Goal: Task Accomplishment & Management: Use online tool/utility

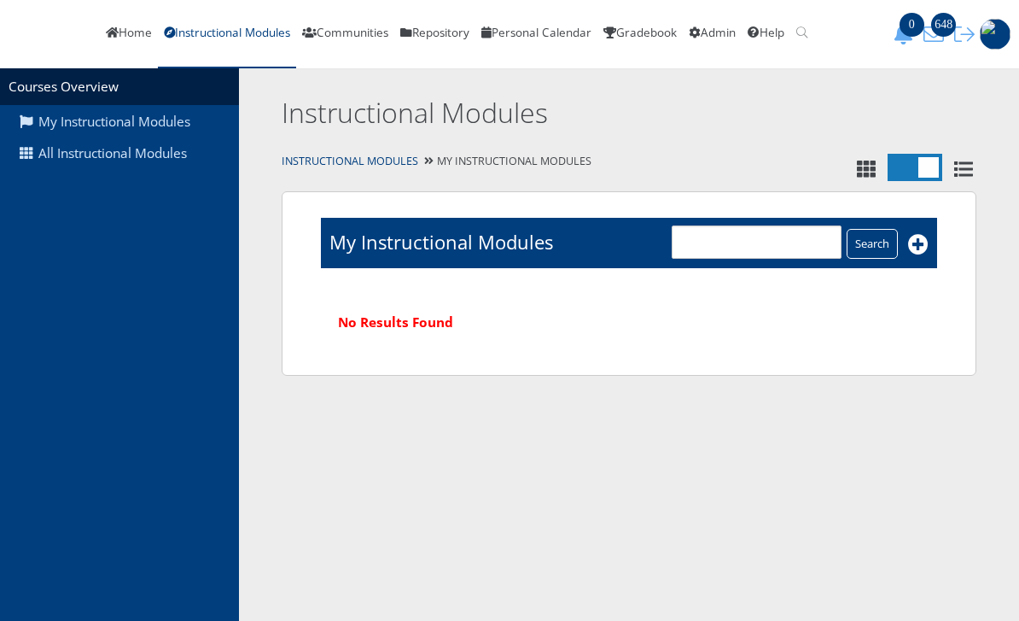
click at [133, 165] on link "All Instructional Modules" at bounding box center [119, 153] width 239 height 32
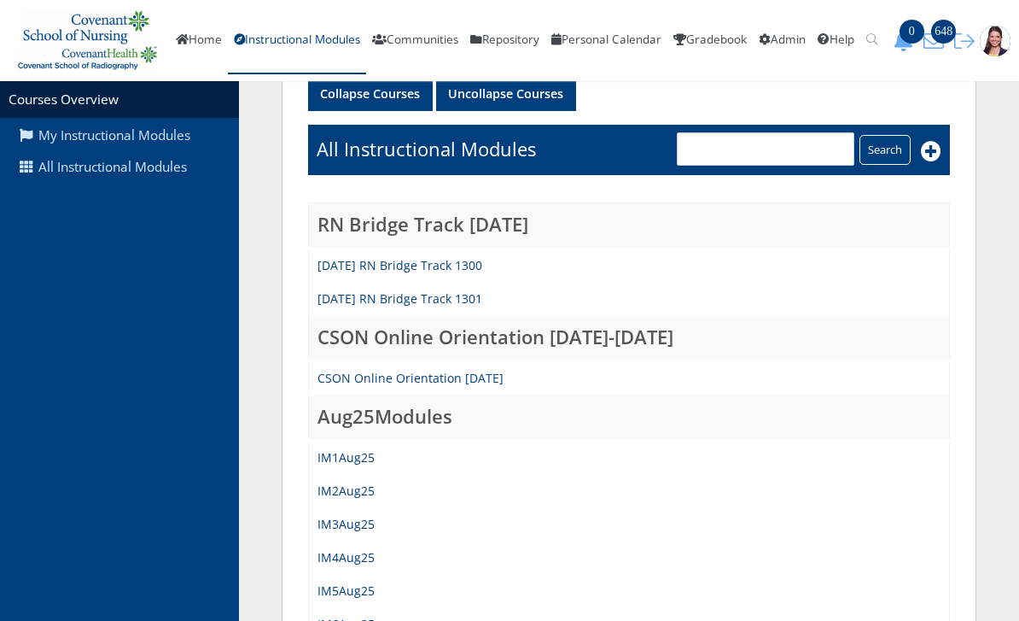
scroll to position [128, 0]
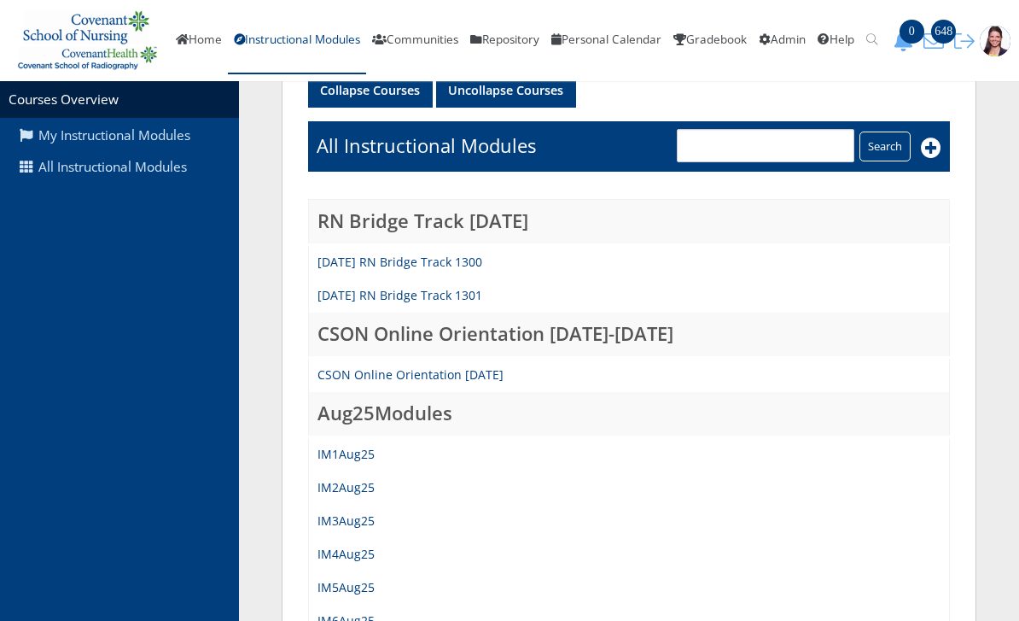
click at [347, 446] on link "IM1Aug25" at bounding box center [346, 454] width 57 height 16
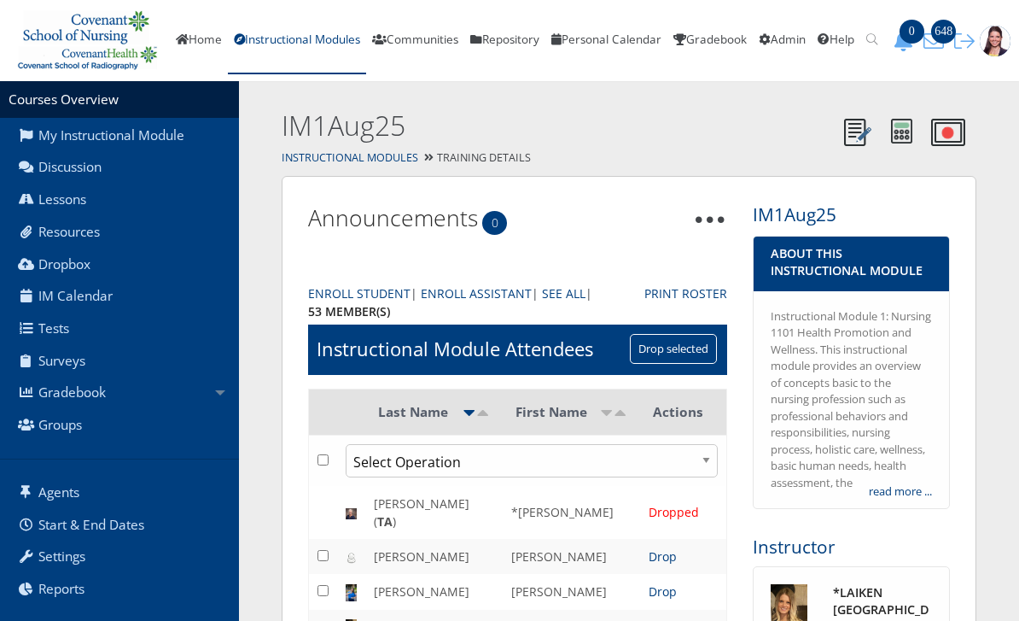
click at [97, 385] on link "Gradebook" at bounding box center [119, 392] width 239 height 32
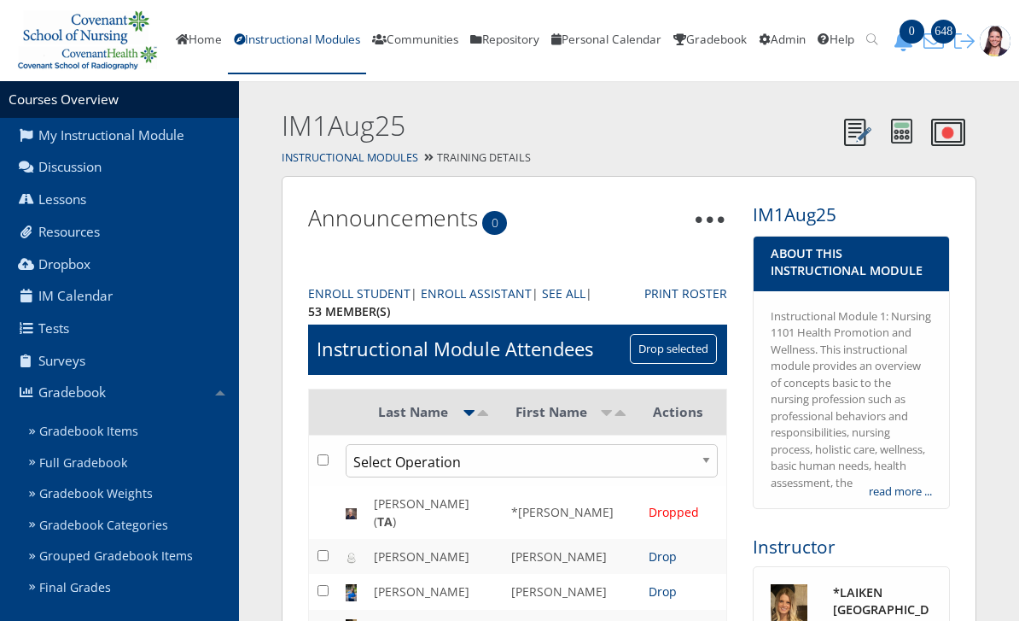
click at [126, 428] on link "Gradebook Items" at bounding box center [130, 432] width 217 height 32
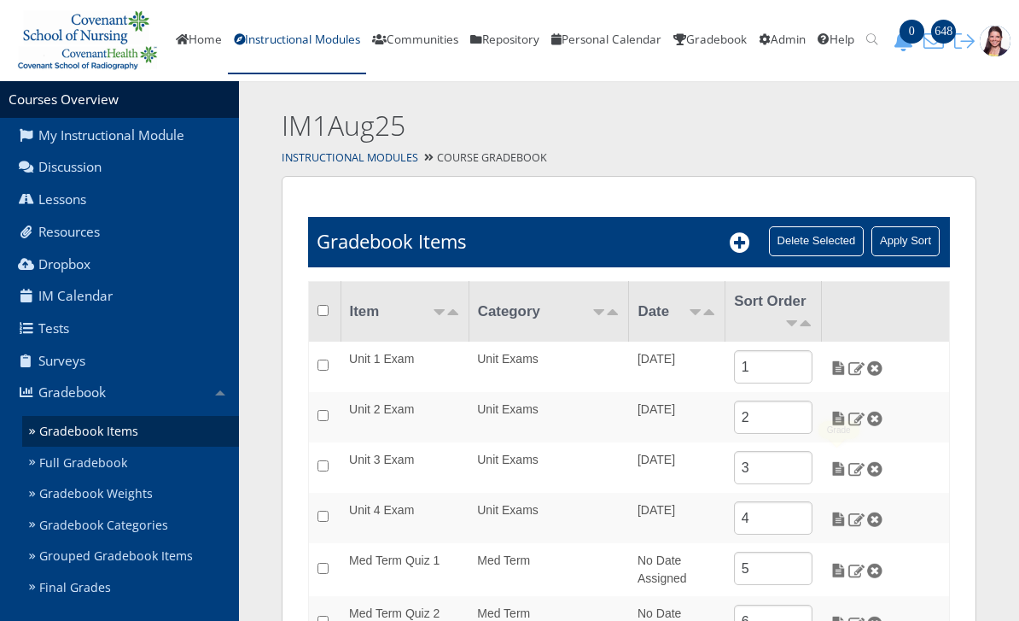
click at [834, 463] on img at bounding box center [839, 468] width 18 height 15
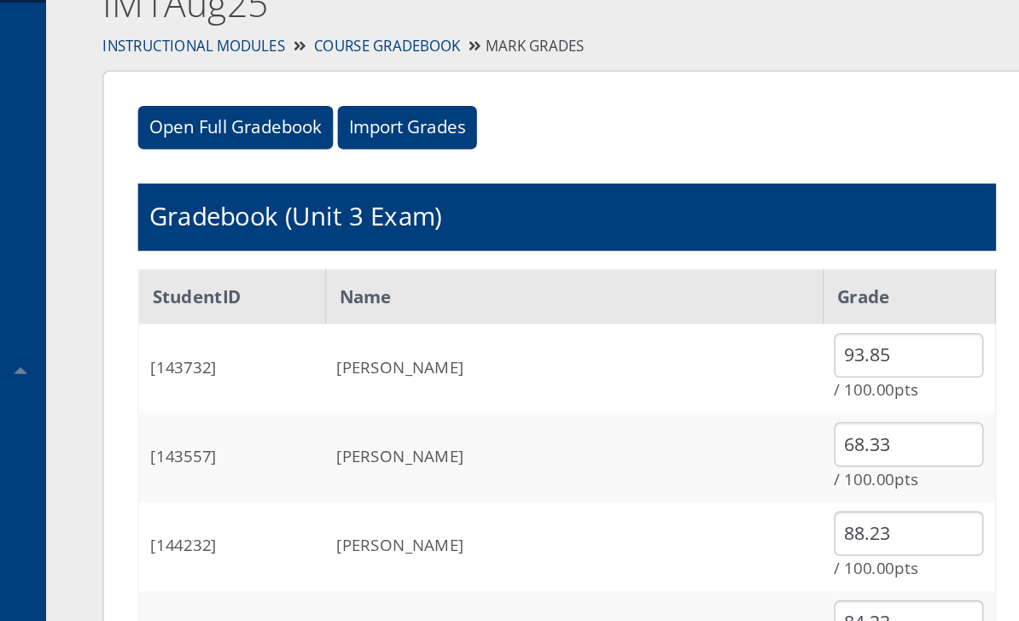
scroll to position [63, 0]
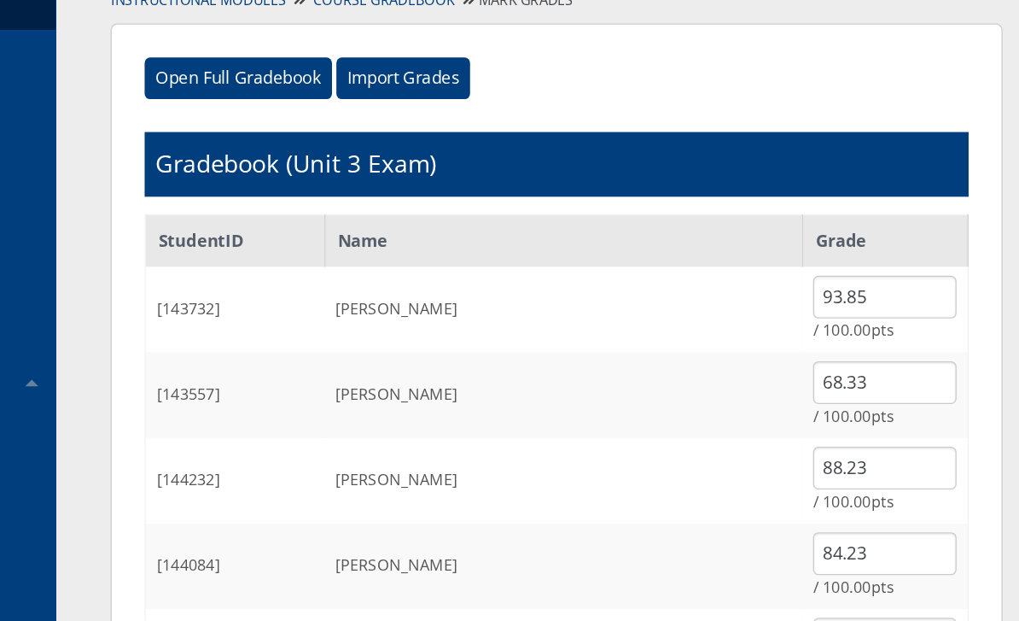
click at [458, 139] on input "Import Grades" at bounding box center [510, 155] width 104 height 32
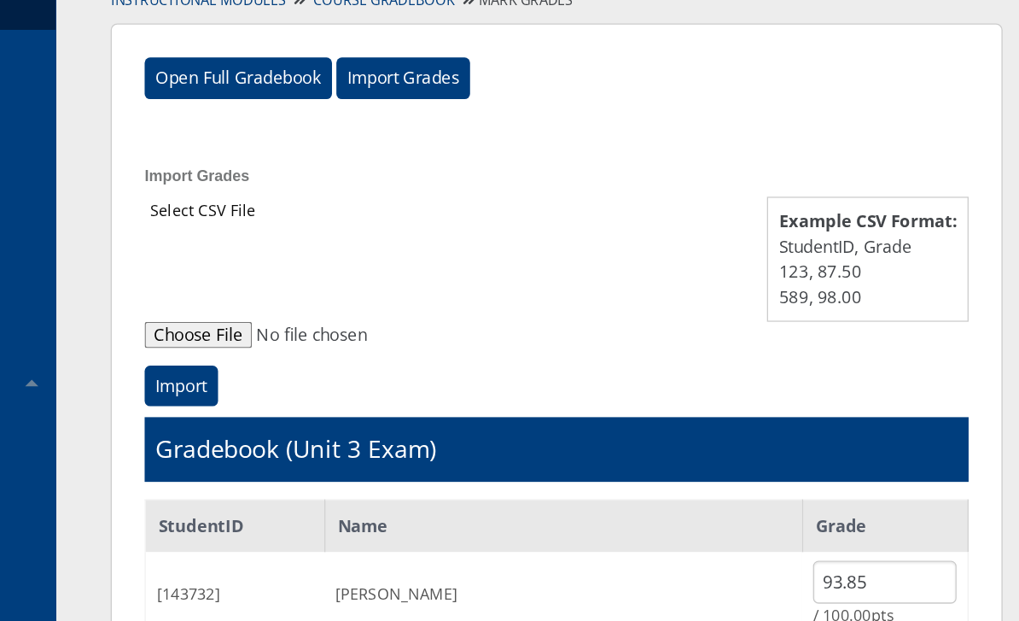
click at [308, 345] on input "file" at bounding box center [629, 355] width 642 height 20
type input "C:\fakepath\ET_Results_IM1Aug25E3 3.csv"
click at [308, 379] on input "Import" at bounding box center [336, 395] width 57 height 32
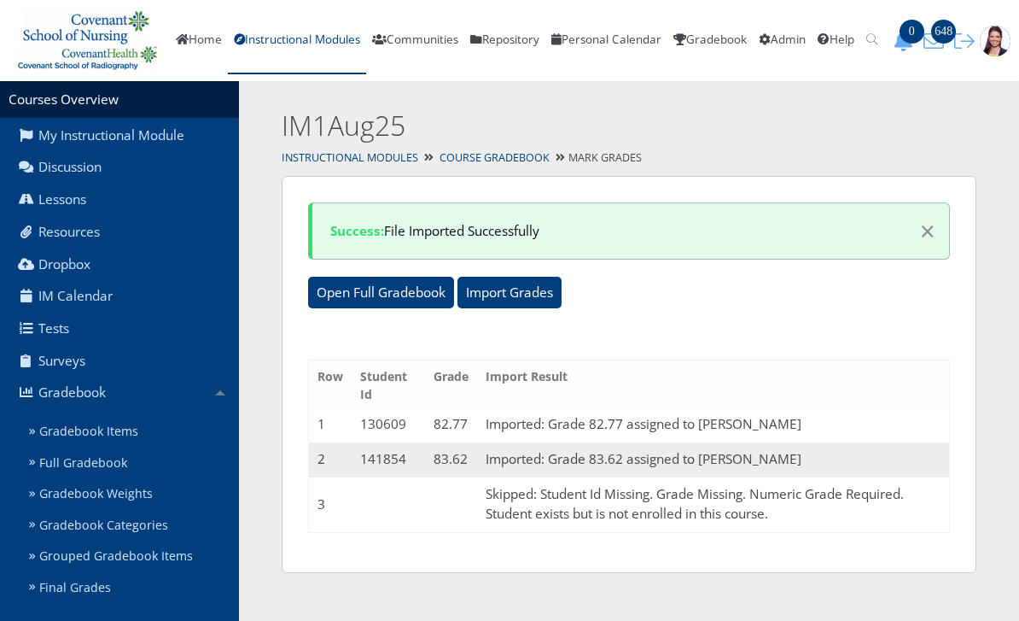
click at [933, 220] on span "×" at bounding box center [927, 231] width 15 height 36
